Goal: Information Seeking & Learning: Check status

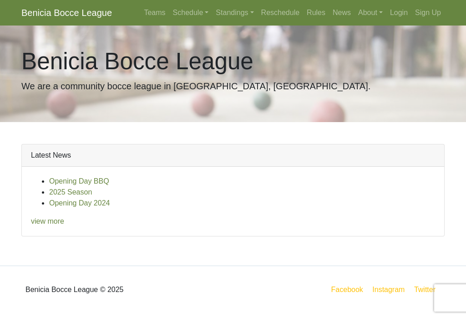
click at [232, 14] on link "Standings" at bounding box center [234, 13] width 45 height 18
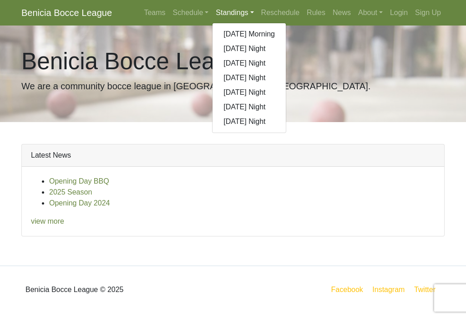
click at [264, 93] on link "[DATE] Night" at bounding box center [249, 92] width 73 height 15
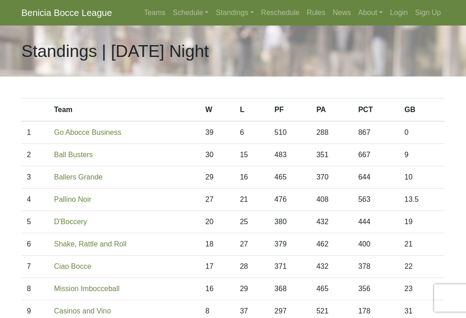
click at [181, 15] on link "Schedule" at bounding box center [190, 13] width 43 height 18
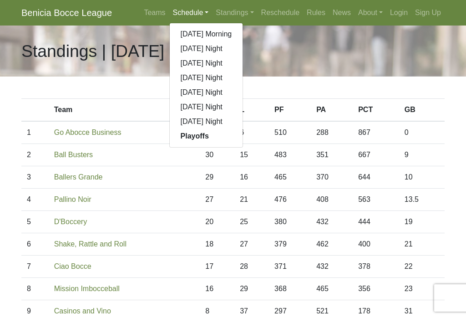
click at [228, 96] on link "[DATE] Night" at bounding box center [206, 92] width 73 height 15
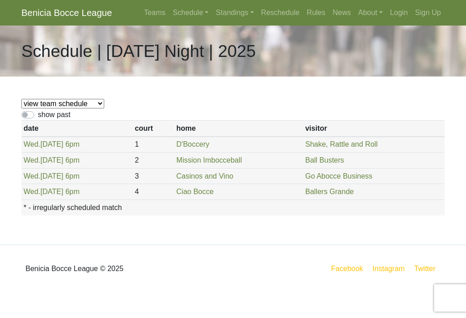
click at [235, 11] on link "Standings" at bounding box center [234, 13] width 45 height 18
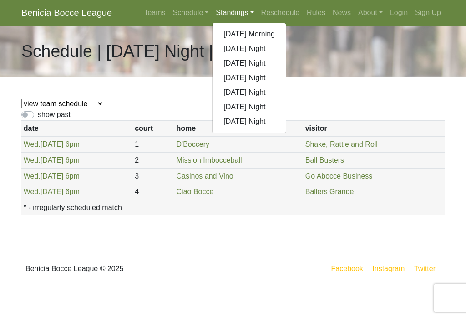
click at [262, 92] on link "[DATE] Night" at bounding box center [249, 92] width 73 height 15
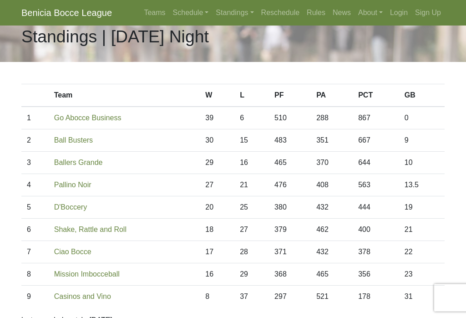
scroll to position [15, 0]
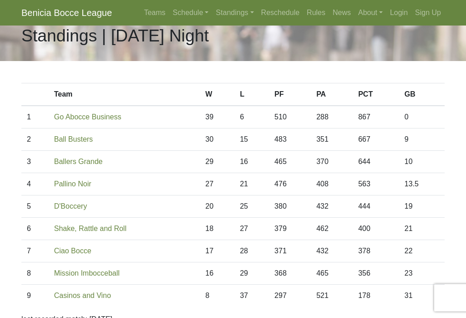
click at [183, 10] on link "Schedule" at bounding box center [190, 13] width 43 height 18
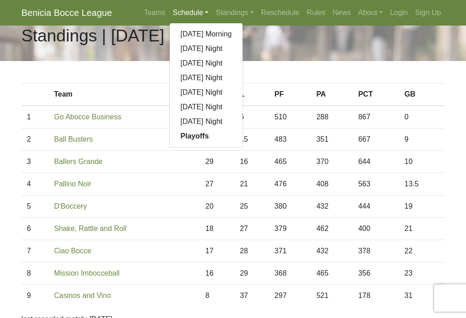
click at [219, 92] on link "[DATE] Night" at bounding box center [206, 92] width 73 height 15
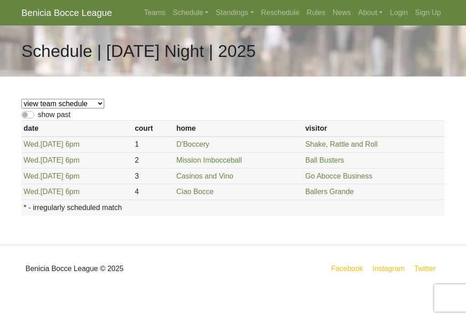
click at [234, 13] on link "Standings" at bounding box center [234, 13] width 45 height 18
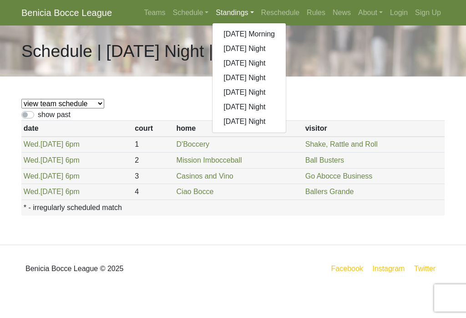
click at [261, 31] on link "[DATE] Morning" at bounding box center [249, 34] width 73 height 15
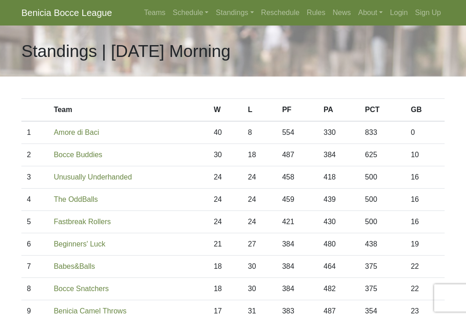
click at [234, 14] on link "Standings" at bounding box center [234, 13] width 45 height 18
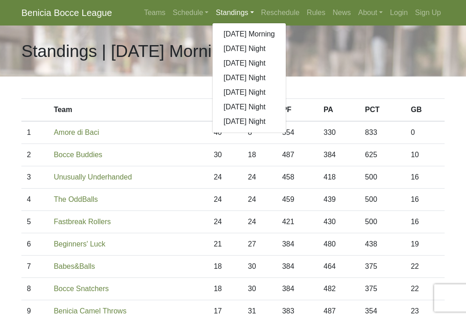
click at [256, 49] on link "[DATE] Night" at bounding box center [249, 48] width 73 height 15
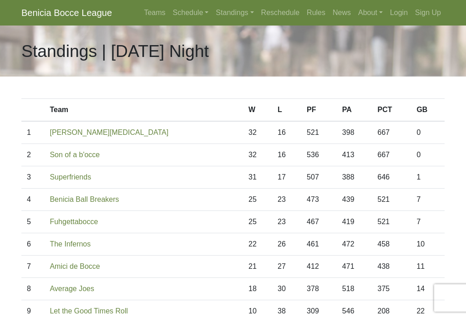
click at [230, 17] on link "Standings" at bounding box center [234, 13] width 45 height 18
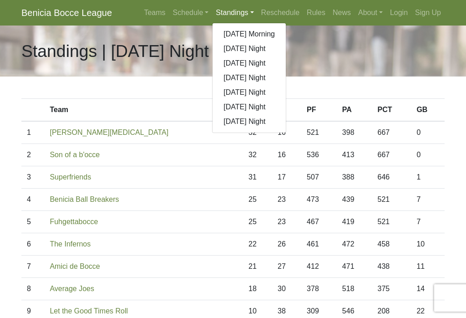
click at [260, 68] on link "[DATE] Night" at bounding box center [249, 63] width 73 height 15
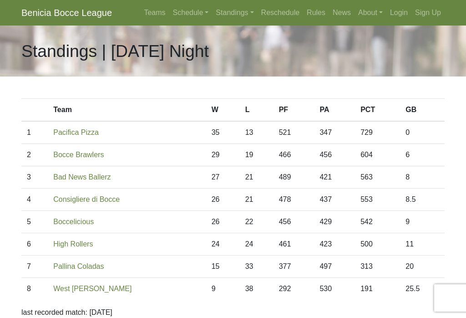
click at [238, 16] on link "Standings" at bounding box center [234, 13] width 45 height 18
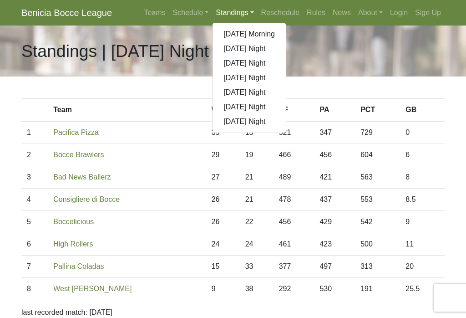
click at [265, 80] on link "[DATE] Night" at bounding box center [249, 78] width 73 height 15
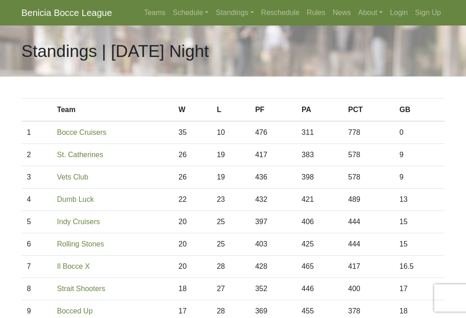
click at [239, 10] on link "Standings" at bounding box center [234, 13] width 45 height 18
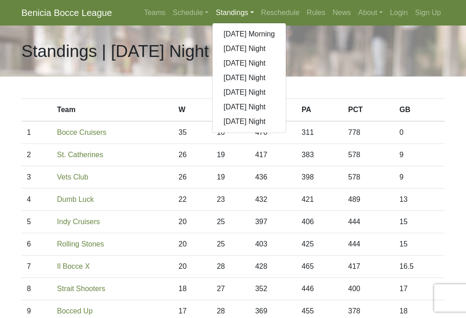
click at [265, 104] on link "[DATE] Night" at bounding box center [249, 107] width 73 height 15
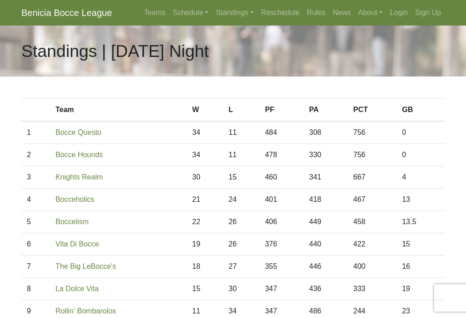
click at [241, 10] on link "Standings" at bounding box center [234, 13] width 45 height 18
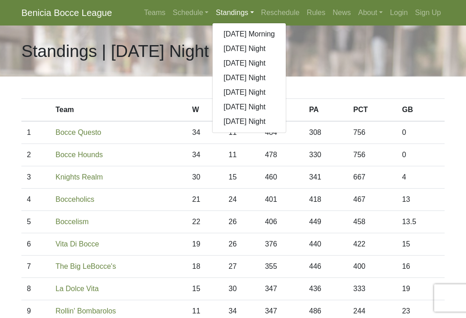
click at [256, 120] on link "[DATE] Night" at bounding box center [249, 121] width 73 height 15
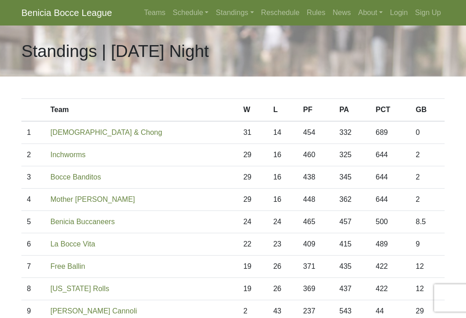
click at [236, 17] on link "Standings" at bounding box center [234, 13] width 45 height 18
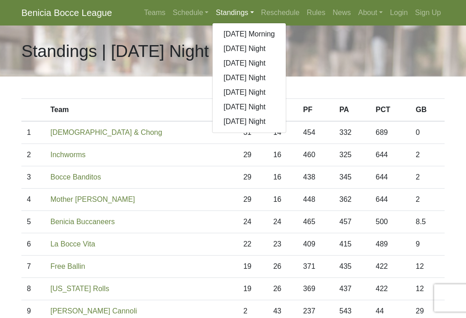
click at [267, 92] on link "[DATE] Night" at bounding box center [249, 92] width 73 height 15
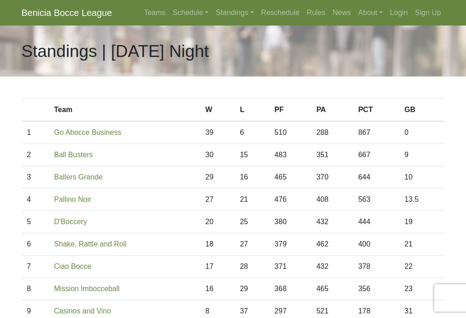
click at [370, 10] on link "About" at bounding box center [371, 13] width 32 height 18
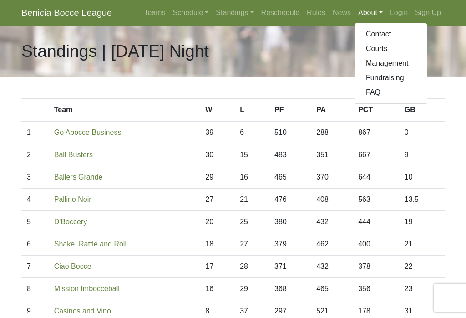
click at [343, 15] on link "News" at bounding box center [342, 13] width 26 height 18
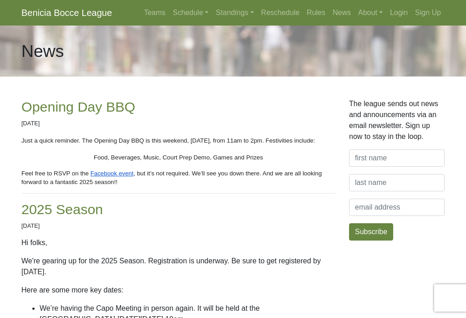
click at [186, 14] on link "Schedule" at bounding box center [190, 13] width 43 height 18
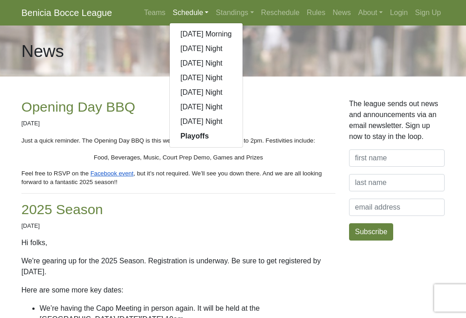
click at [198, 138] on strong "Playoffs" at bounding box center [195, 136] width 28 height 8
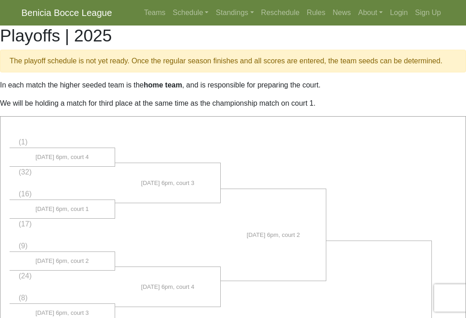
click at [238, 16] on link "Standings" at bounding box center [234, 13] width 45 height 18
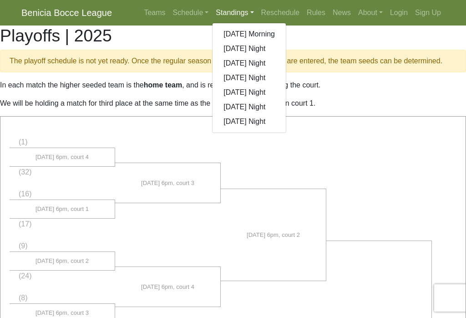
click at [261, 33] on link "[DATE] Morning" at bounding box center [249, 34] width 73 height 15
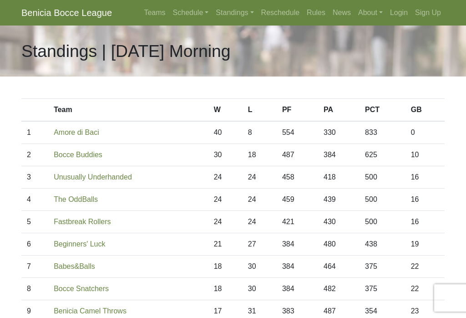
click at [194, 15] on link "Schedule" at bounding box center [190, 13] width 43 height 18
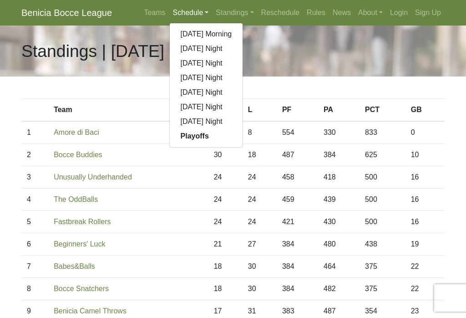
click at [220, 32] on link "[DATE] Morning" at bounding box center [206, 34] width 73 height 15
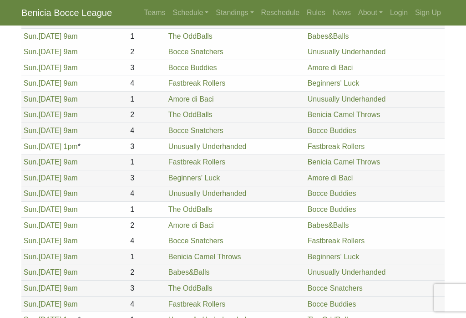
scroll to position [797, 0]
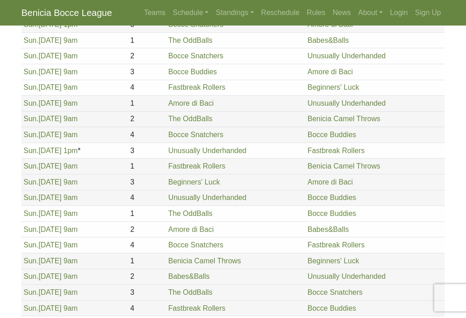
click at [199, 16] on link "Schedule" at bounding box center [190, 13] width 43 height 18
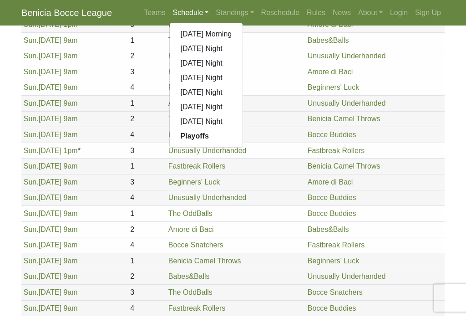
click at [213, 118] on link "[DATE] Night" at bounding box center [206, 121] width 73 height 15
